Goal: Information Seeking & Learning: Find specific fact

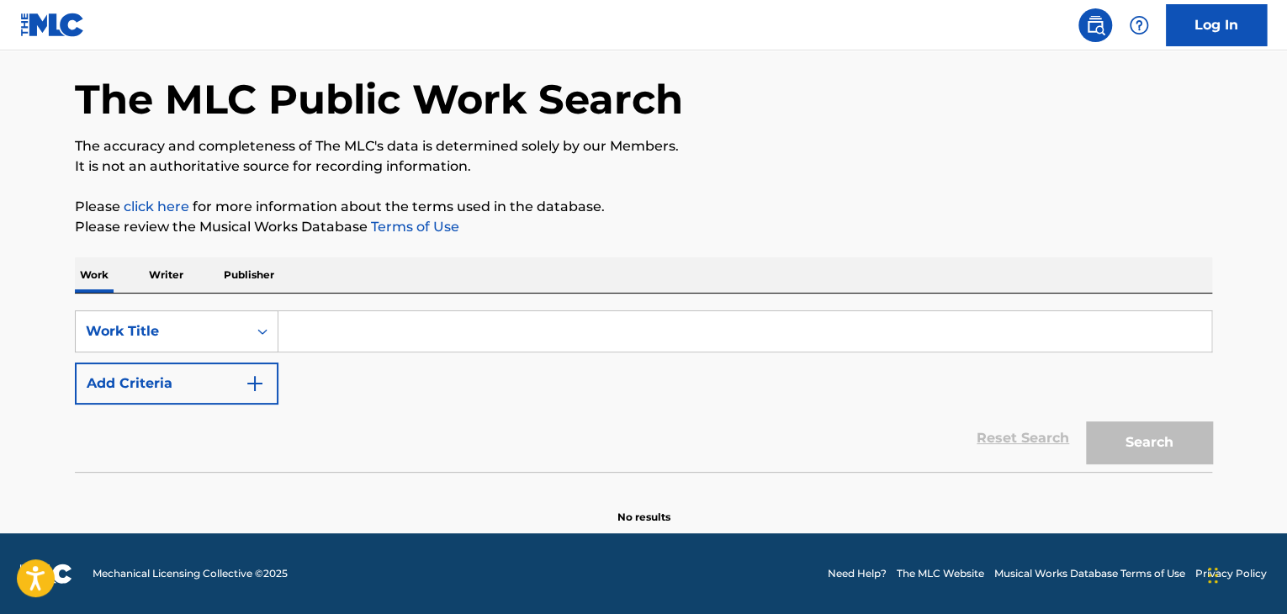
click at [344, 348] on input "Search Form" at bounding box center [745, 331] width 933 height 40
paste input "Tornare A Casa"
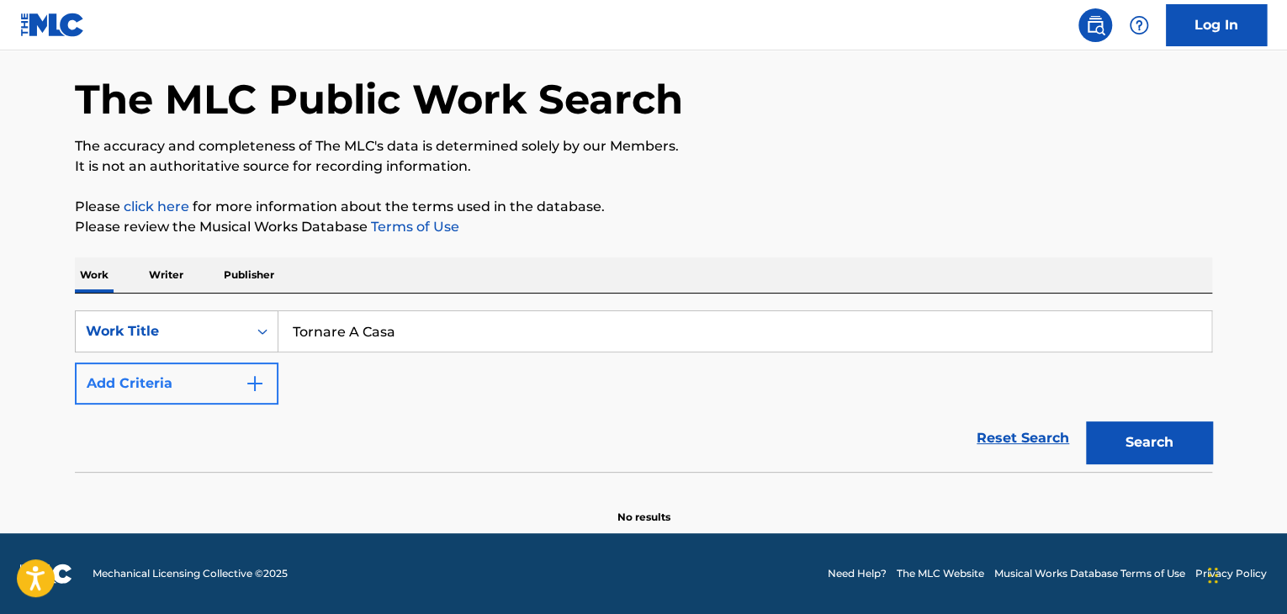
type input "Tornare A Casa"
click at [212, 391] on button "Add Criteria" at bounding box center [177, 384] width 204 height 42
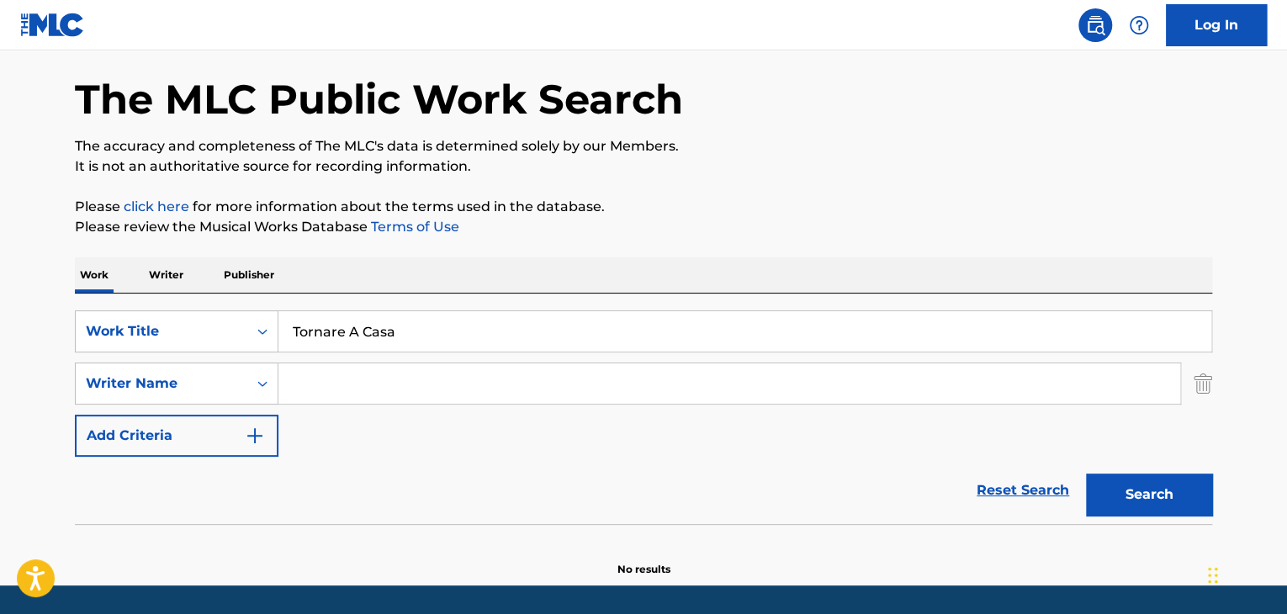
drag, startPoint x: 212, startPoint y: 391, endPoint x: 329, endPoint y: 376, distance: 117.9
click at [329, 376] on input "Search Form" at bounding box center [730, 383] width 902 height 40
paste input "[PERSON_NAME]"
type input "[PERSON_NAME]"
click at [1162, 521] on div "Search" at bounding box center [1145, 490] width 135 height 67
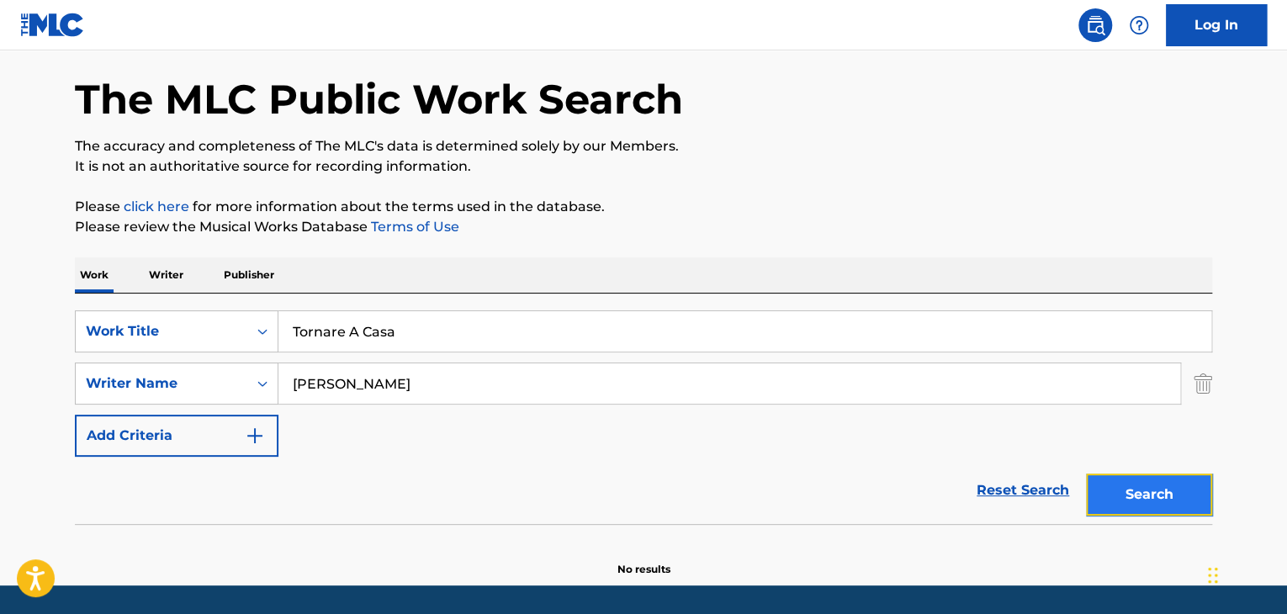
click at [1129, 497] on button "Search" at bounding box center [1149, 495] width 126 height 42
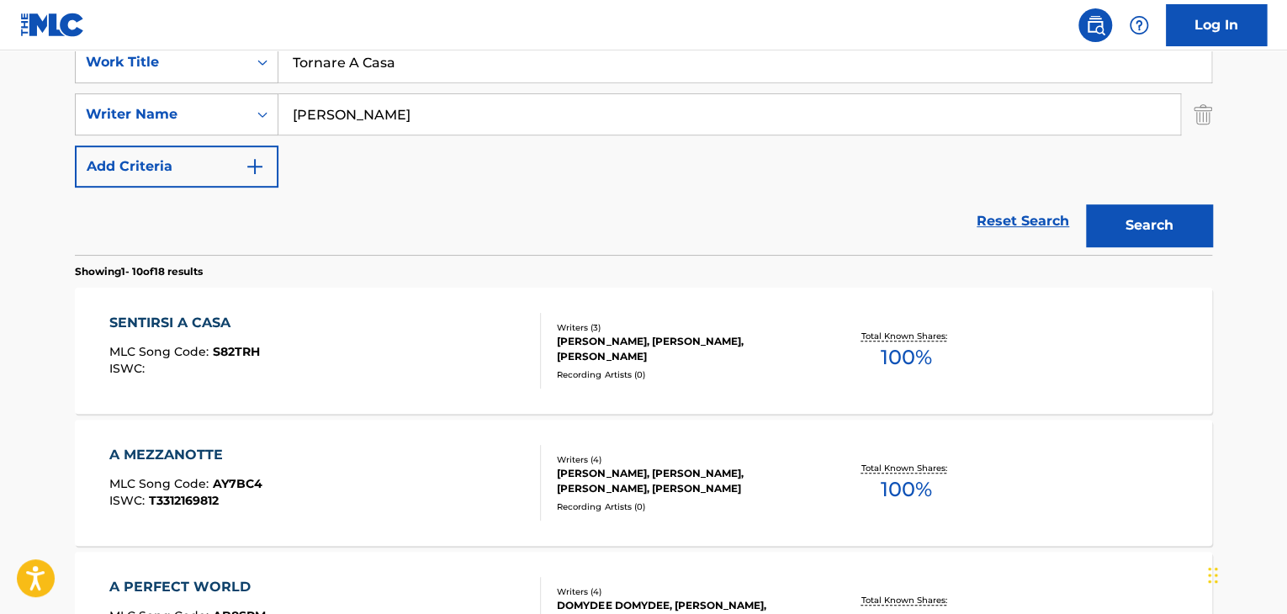
scroll to position [401, 0]
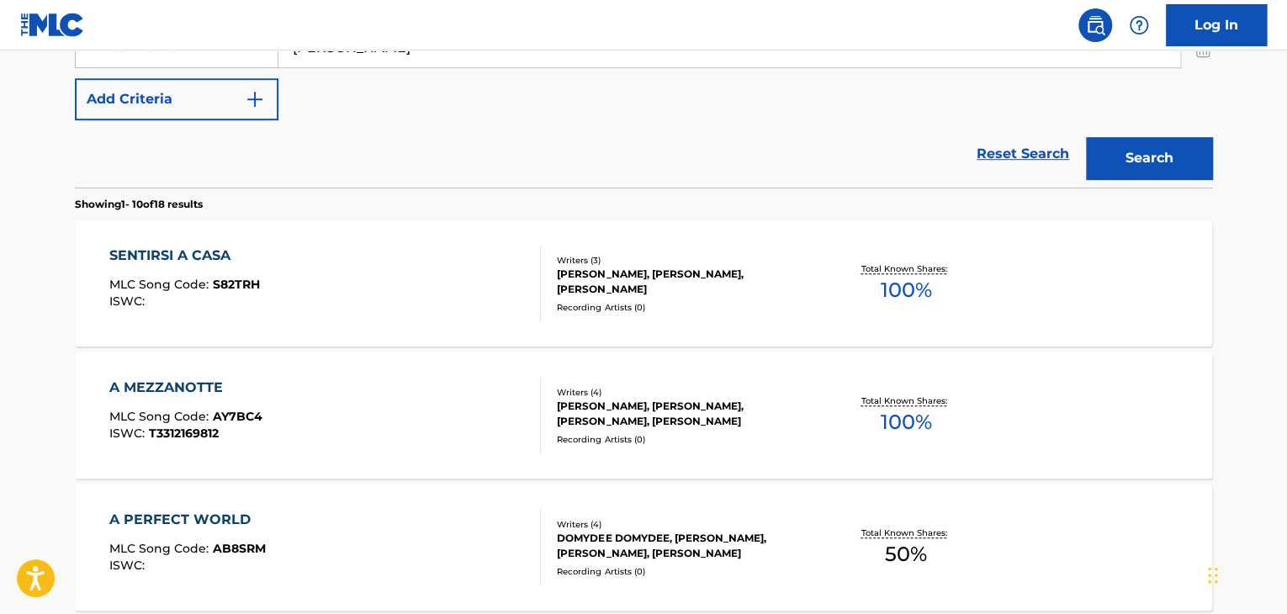
click at [431, 296] on div "SENTIRSI A CASA MLC Song Code : S82TRH ISWC :" at bounding box center [325, 284] width 432 height 76
